Goal: Task Accomplishment & Management: Use online tool/utility

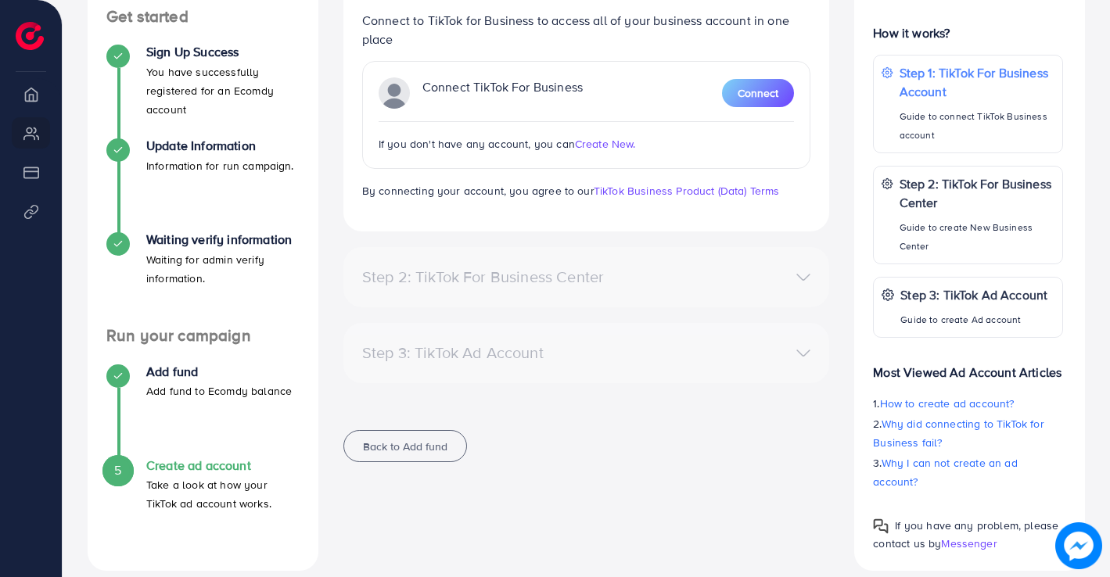
scroll to position [280, 0]
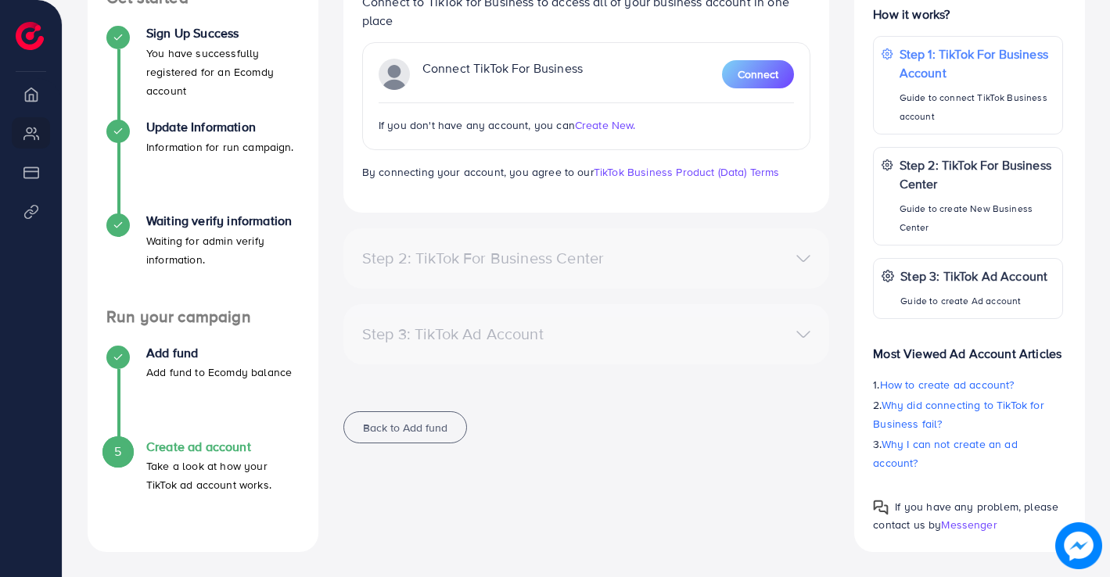
click at [208, 446] on h4 "Create ad account" at bounding box center [222, 447] width 153 height 15
click at [207, 446] on h4 "Create ad account" at bounding box center [222, 447] width 153 height 15
click at [206, 447] on h4 "Create ad account" at bounding box center [222, 447] width 153 height 15
click at [178, 447] on h4 "Create ad account" at bounding box center [222, 447] width 153 height 15
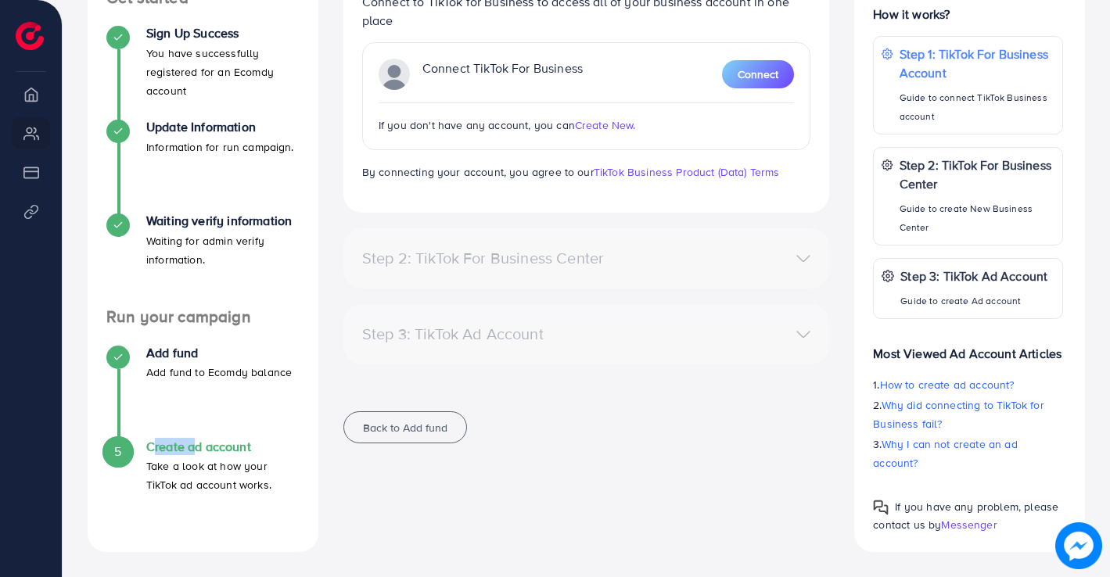
click at [178, 447] on h4 "Create ad account" at bounding box center [222, 447] width 153 height 15
click at [206, 449] on h4 "Create ad account" at bounding box center [222, 447] width 153 height 15
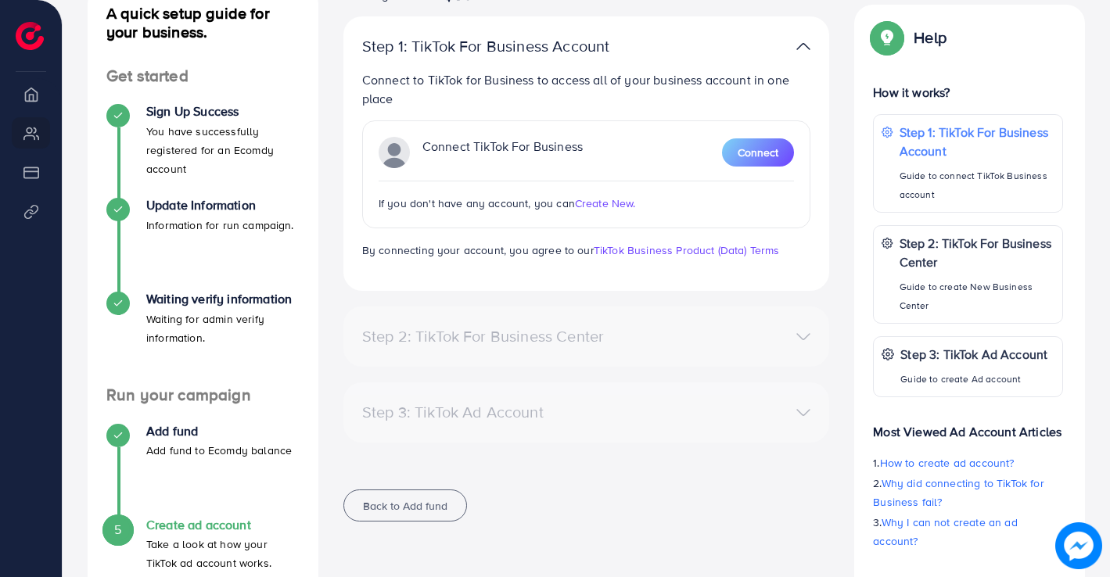
scroll to position [124, 0]
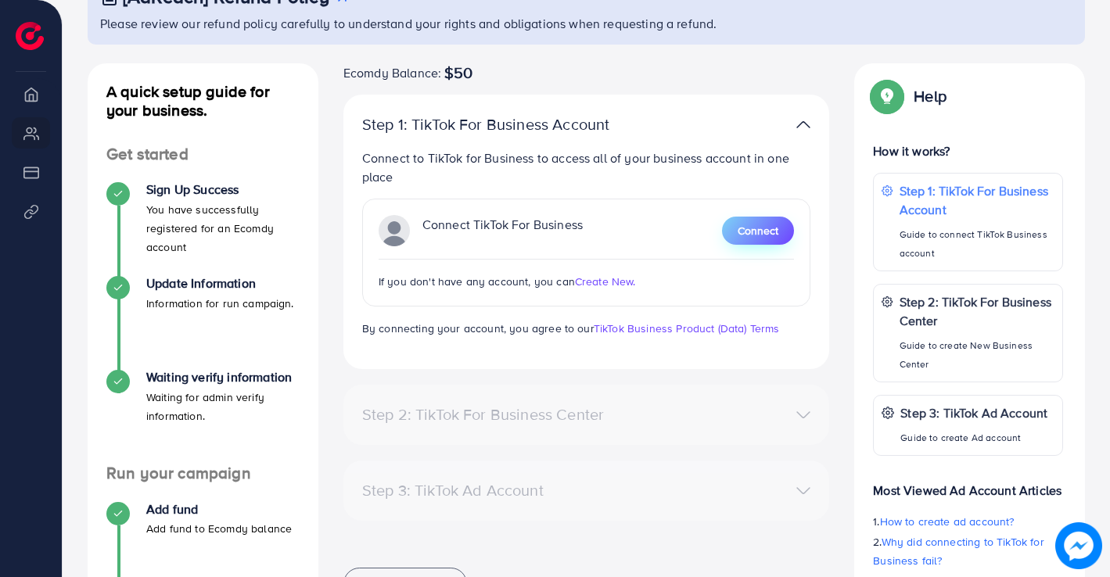
click at [756, 228] on span "Connect" at bounding box center [758, 231] width 41 height 16
